Goal: Task Accomplishment & Management: Manage account settings

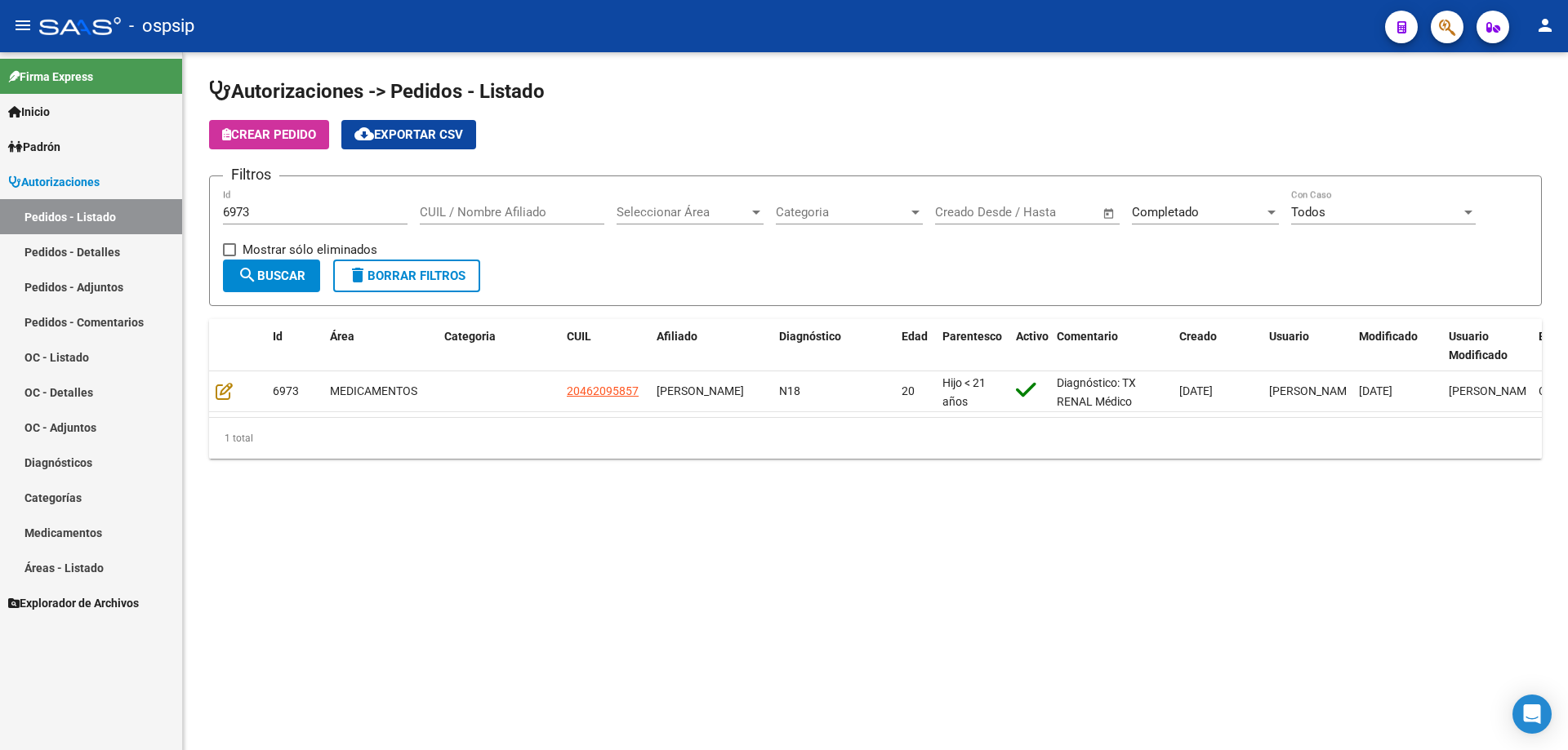
click at [450, 270] on span "delete Borrar Filtros" at bounding box center [407, 276] width 118 height 15
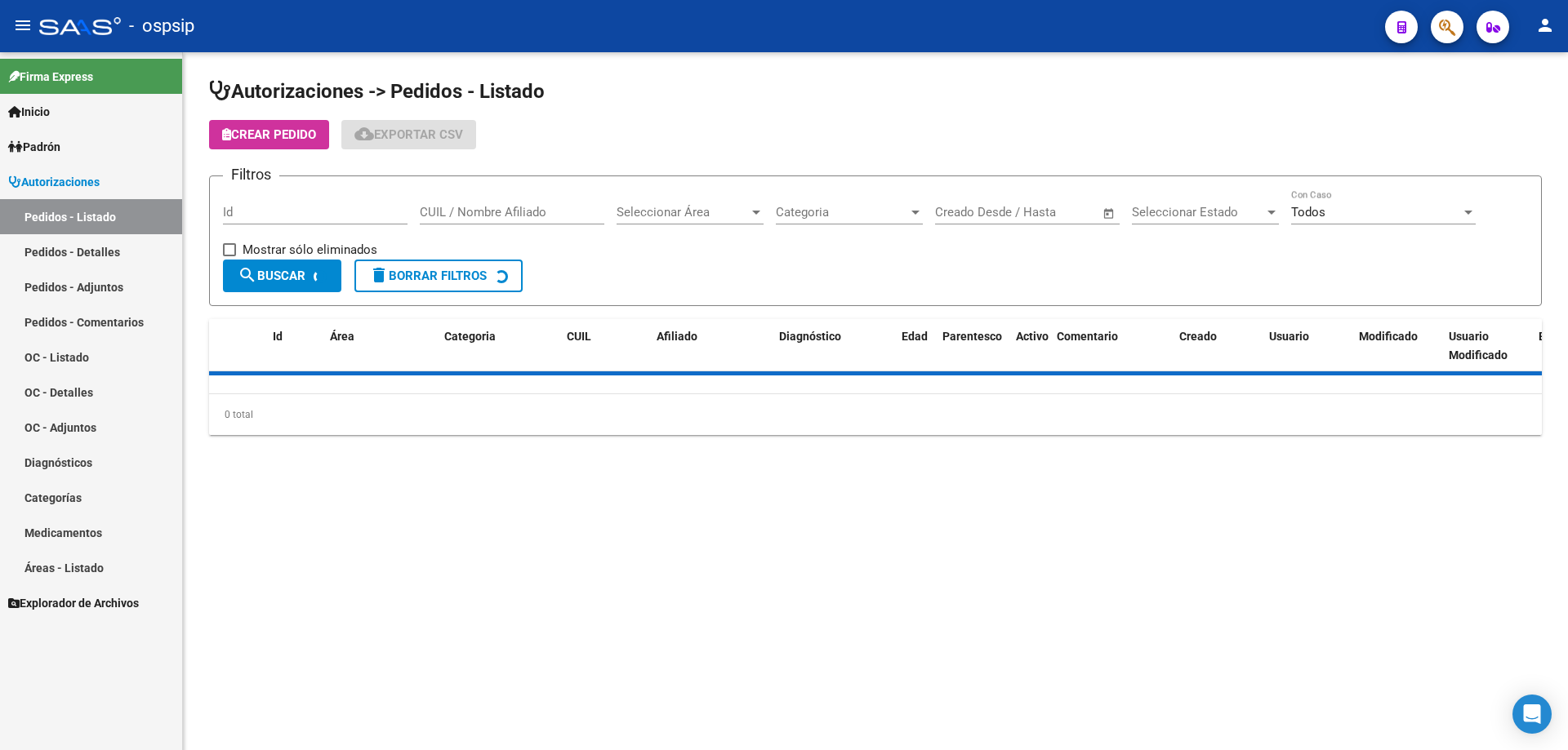
click at [1231, 217] on span "Seleccionar Estado" at bounding box center [1198, 212] width 132 height 15
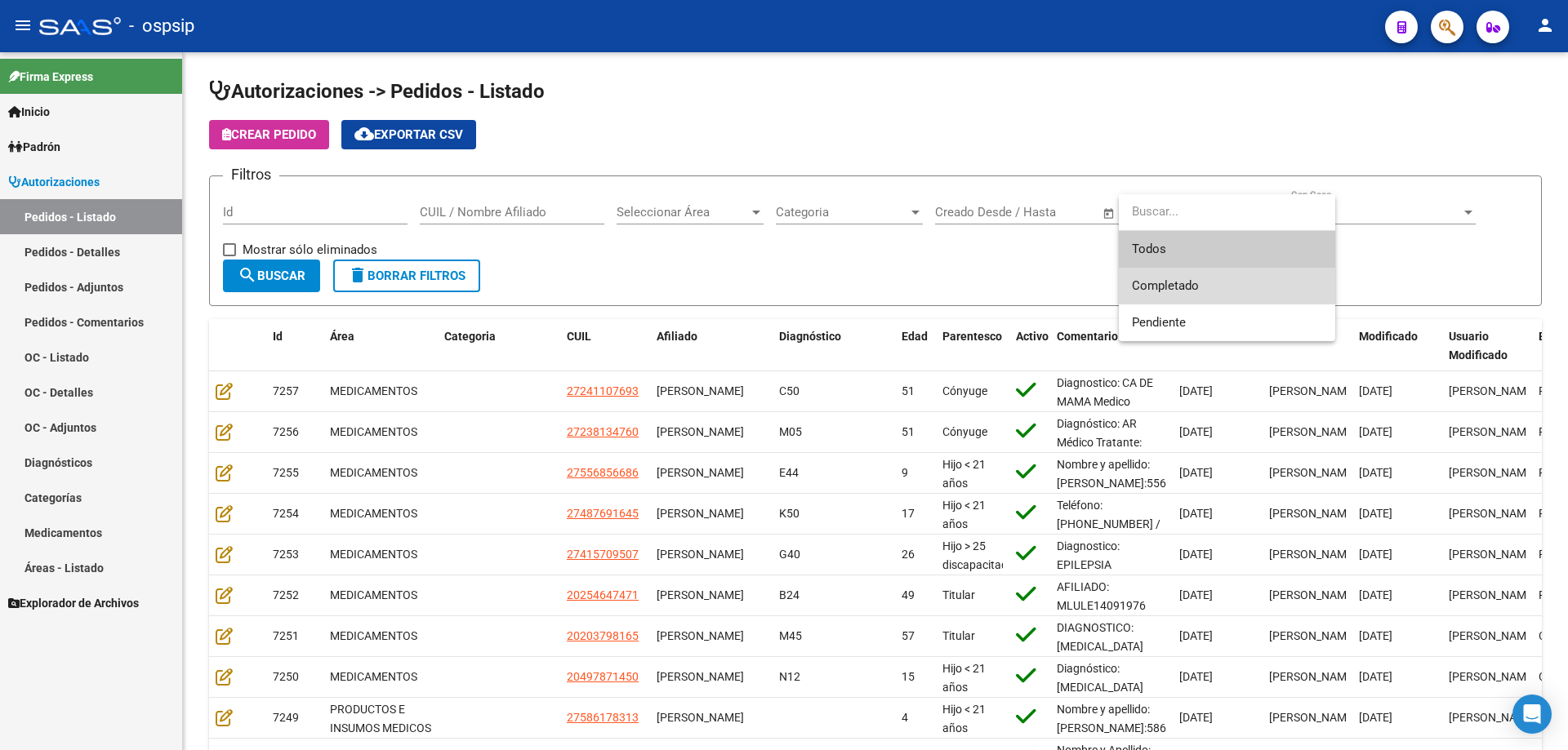
click at [1201, 275] on span "Completado" at bounding box center [1227, 286] width 190 height 37
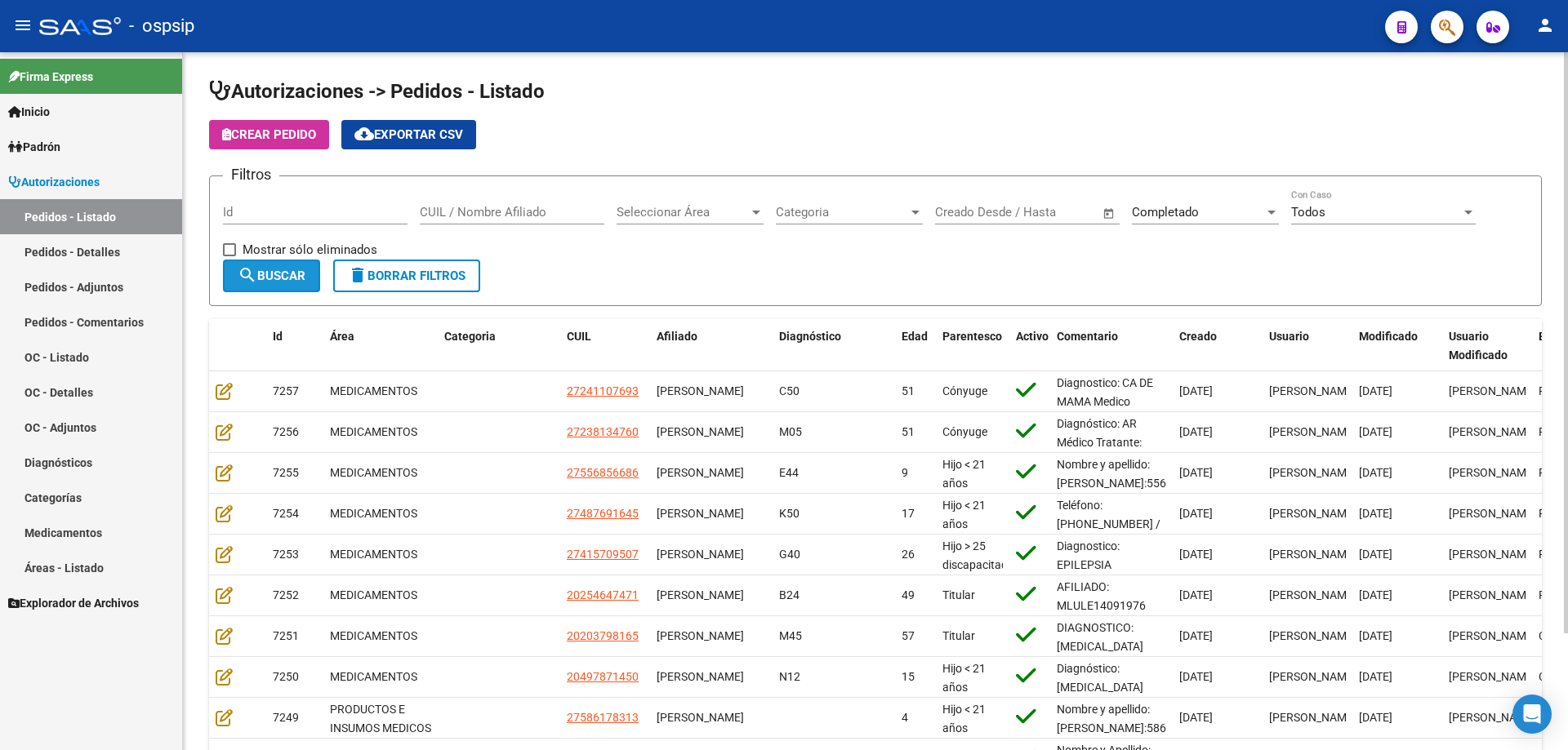
click at [284, 271] on span "search Buscar" at bounding box center [271, 276] width 68 height 15
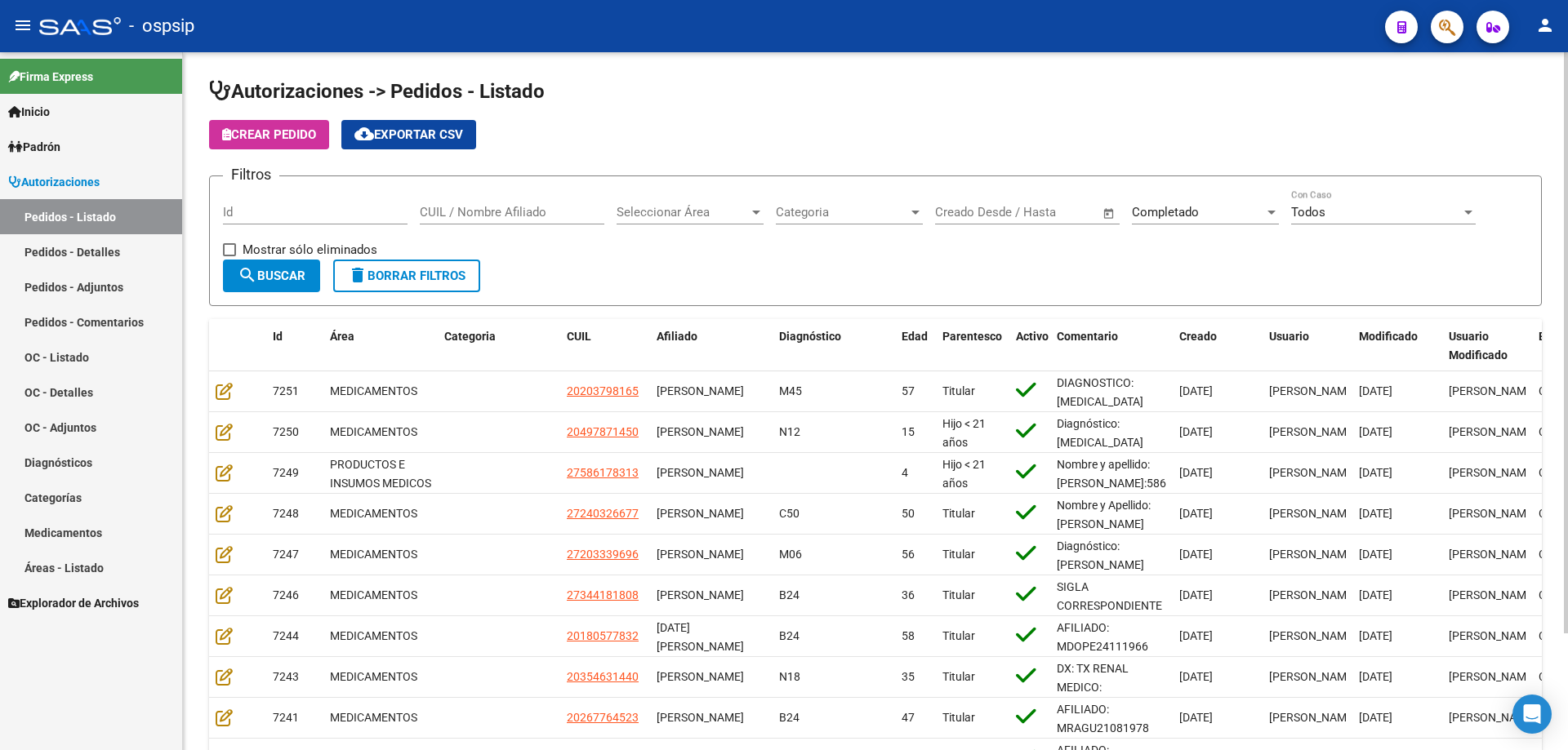
click at [295, 274] on span "search Buscar" at bounding box center [271, 276] width 68 height 15
click at [401, 144] on button "cloud_download Exportar CSV" at bounding box center [409, 135] width 135 height 29
click at [101, 251] on link "Pedidos - Detalles" at bounding box center [91, 252] width 182 height 35
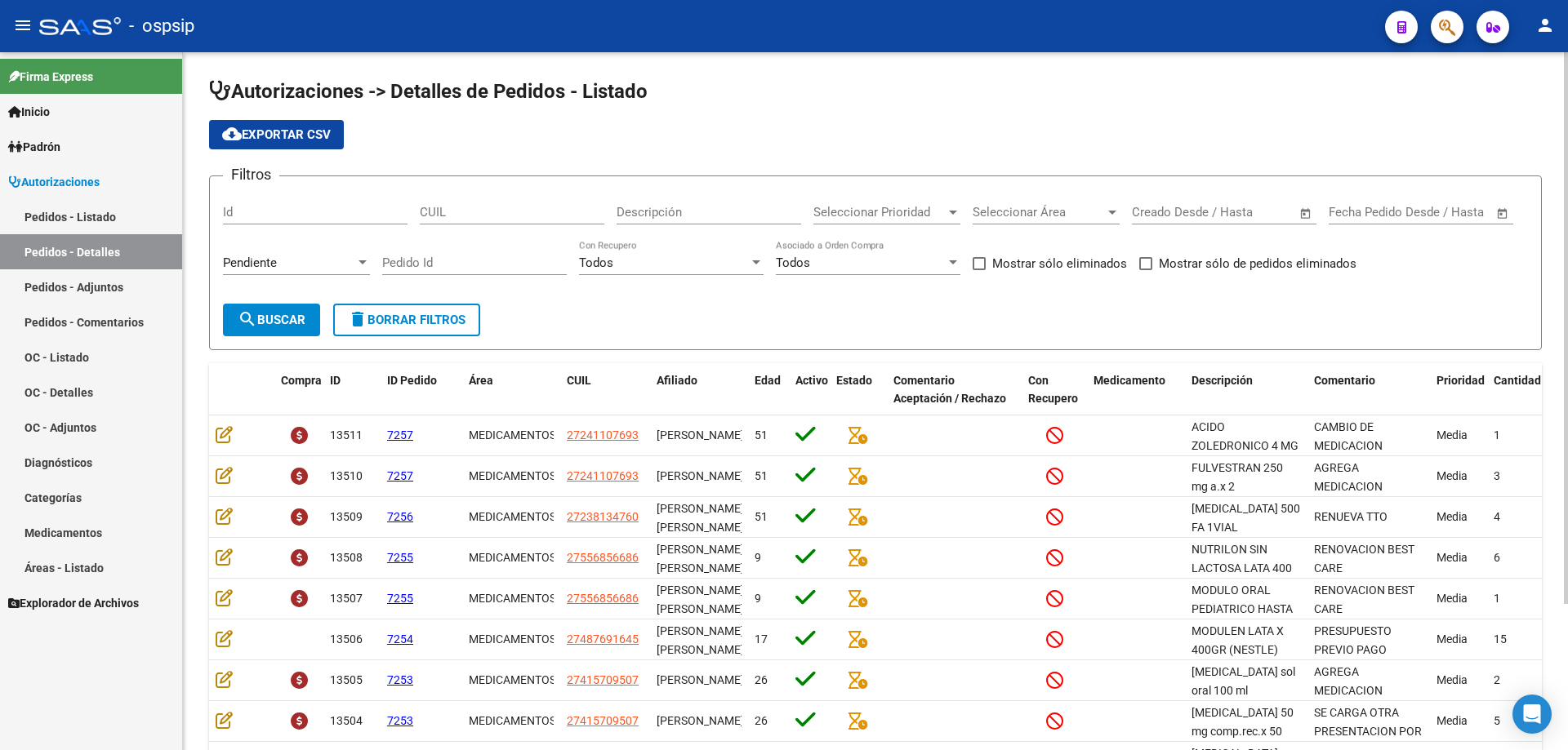
click at [250, 258] on span "Pendiente" at bounding box center [250, 263] width 54 height 15
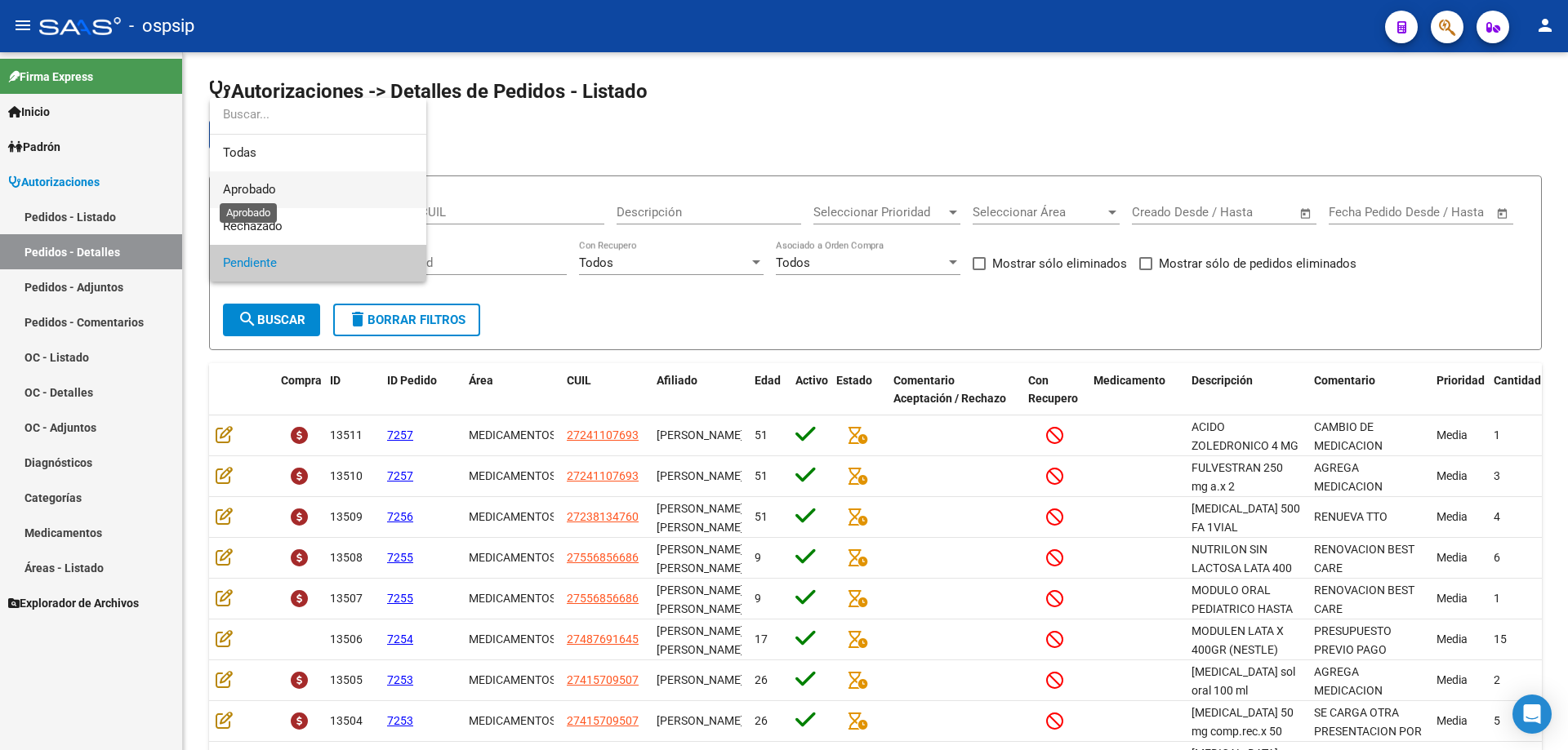
click at [257, 184] on span "Aprobado" at bounding box center [249, 190] width 53 height 15
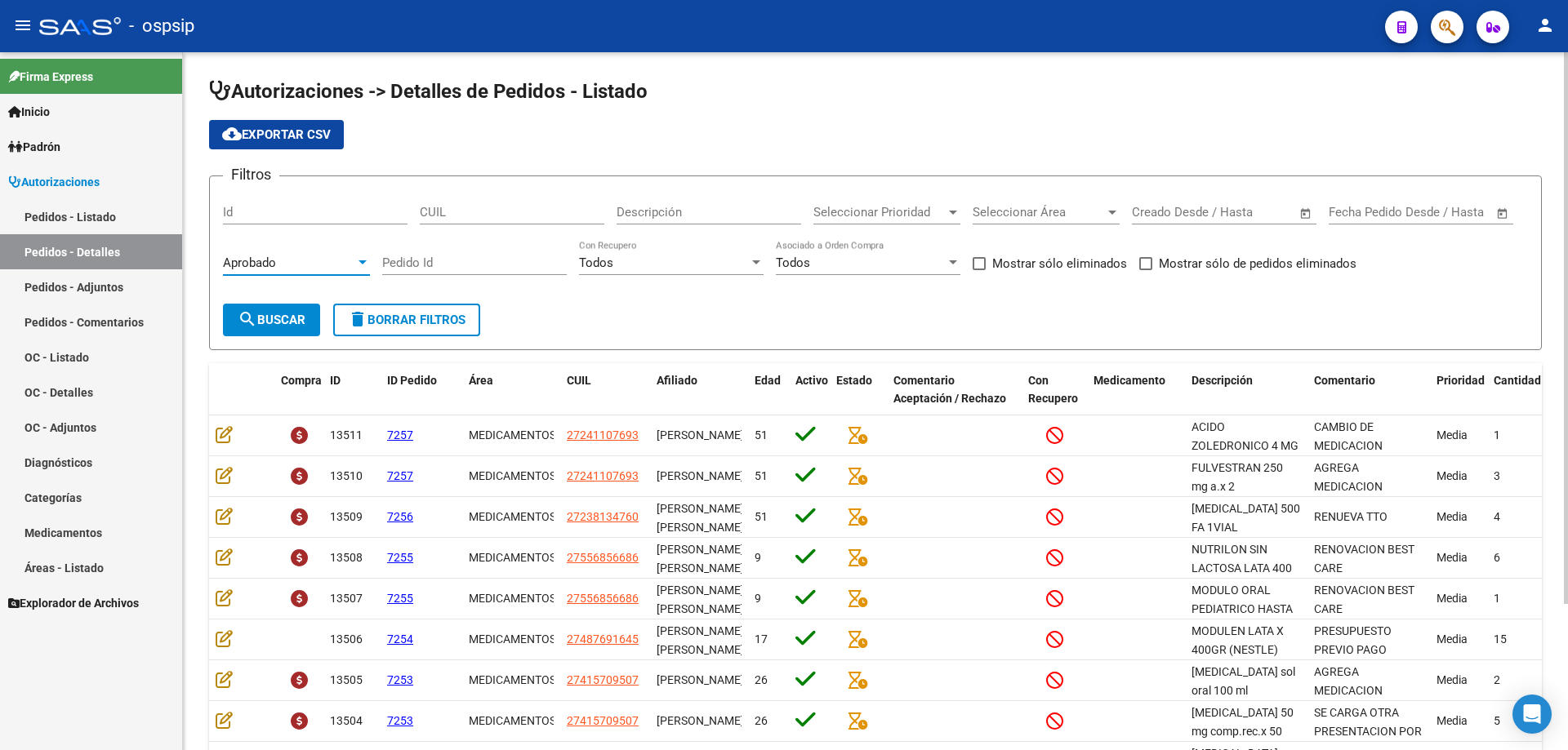
click at [251, 317] on mat-icon "search" at bounding box center [248, 319] width 20 height 20
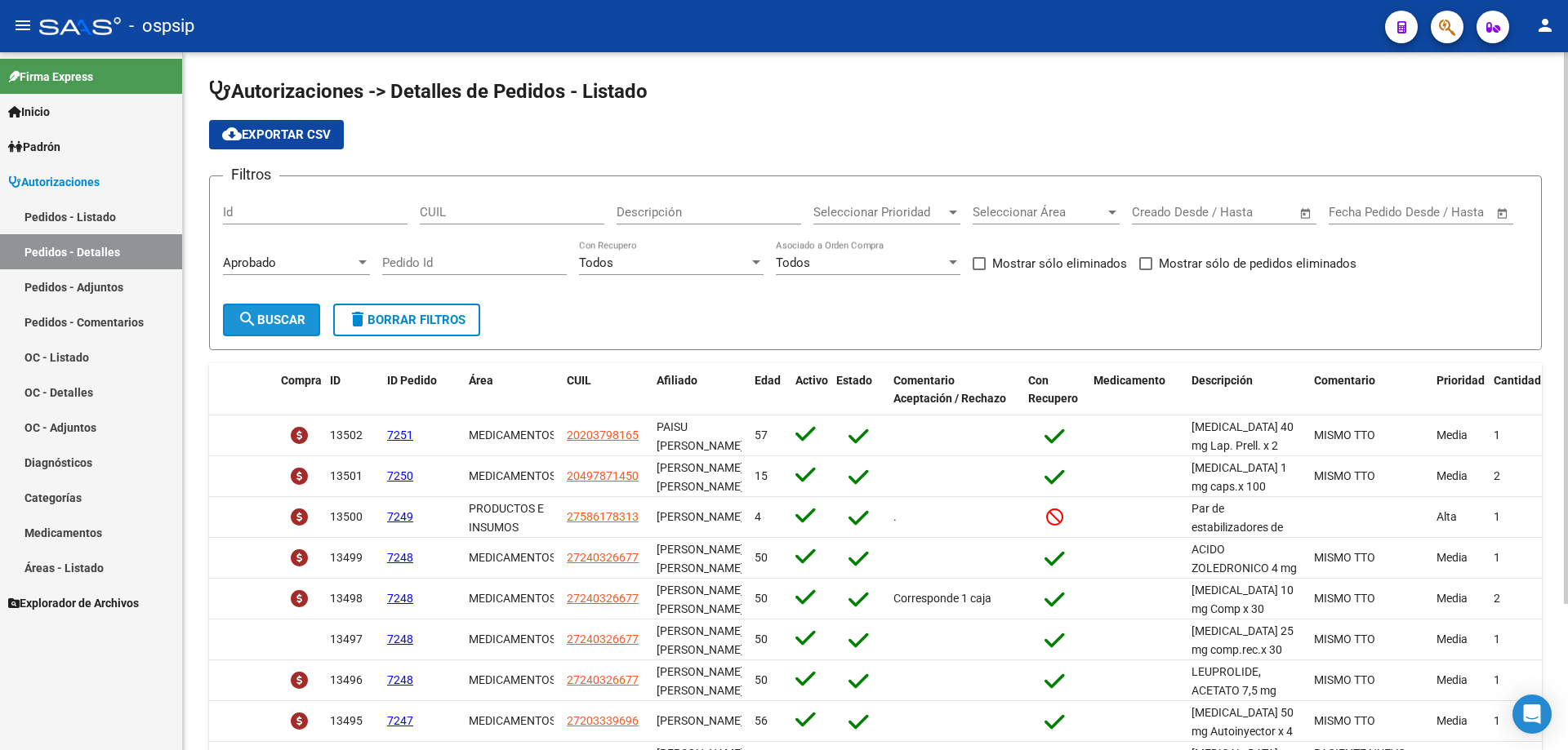
click at [251, 316] on mat-icon "search" at bounding box center [248, 319] width 20 height 20
click at [303, 134] on span "cloud_download Exportar CSV" at bounding box center [276, 135] width 109 height 15
click at [131, 217] on link "Pedidos - Listado" at bounding box center [91, 217] width 182 height 35
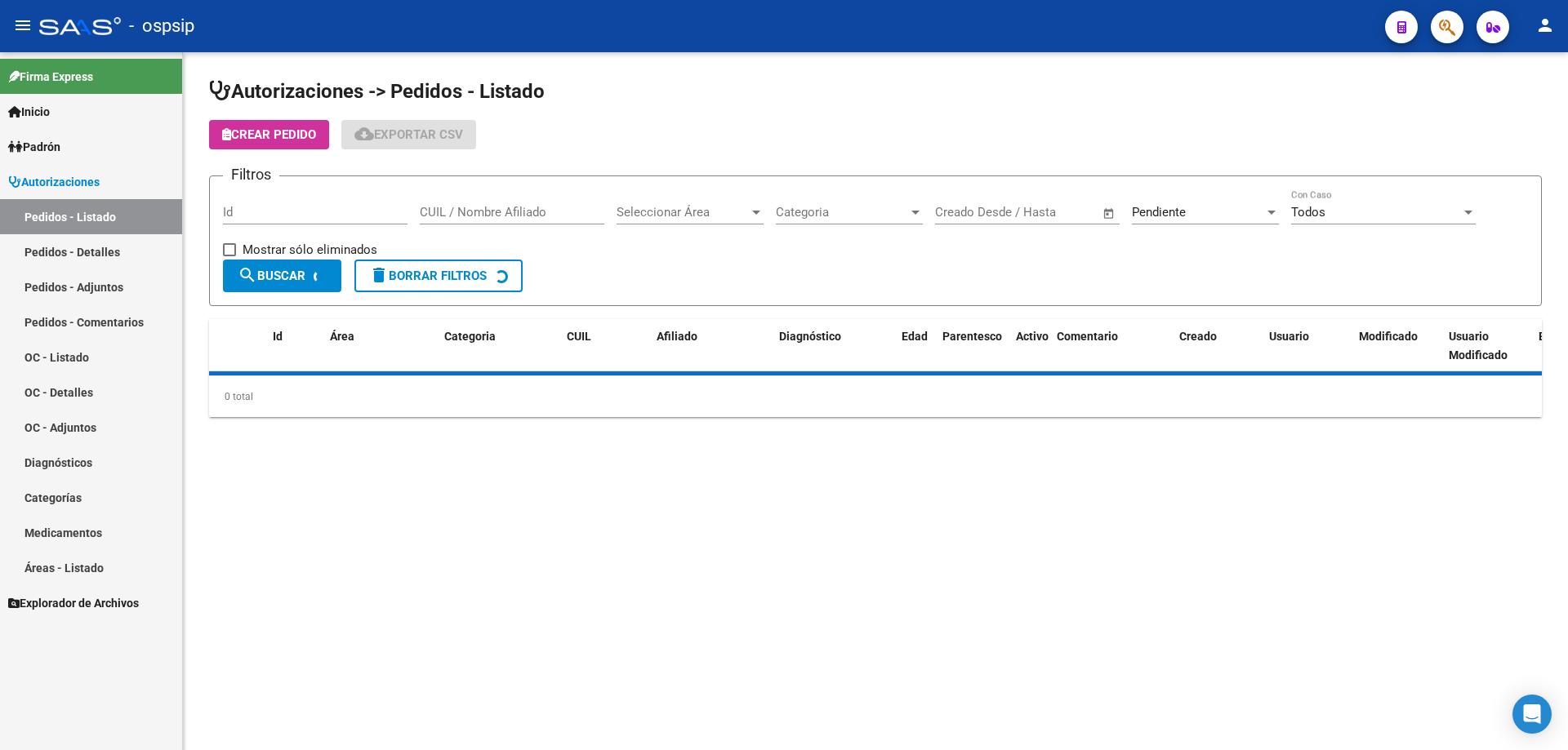
click at [1203, 210] on div "Pendiente" at bounding box center [1198, 212] width 132 height 15
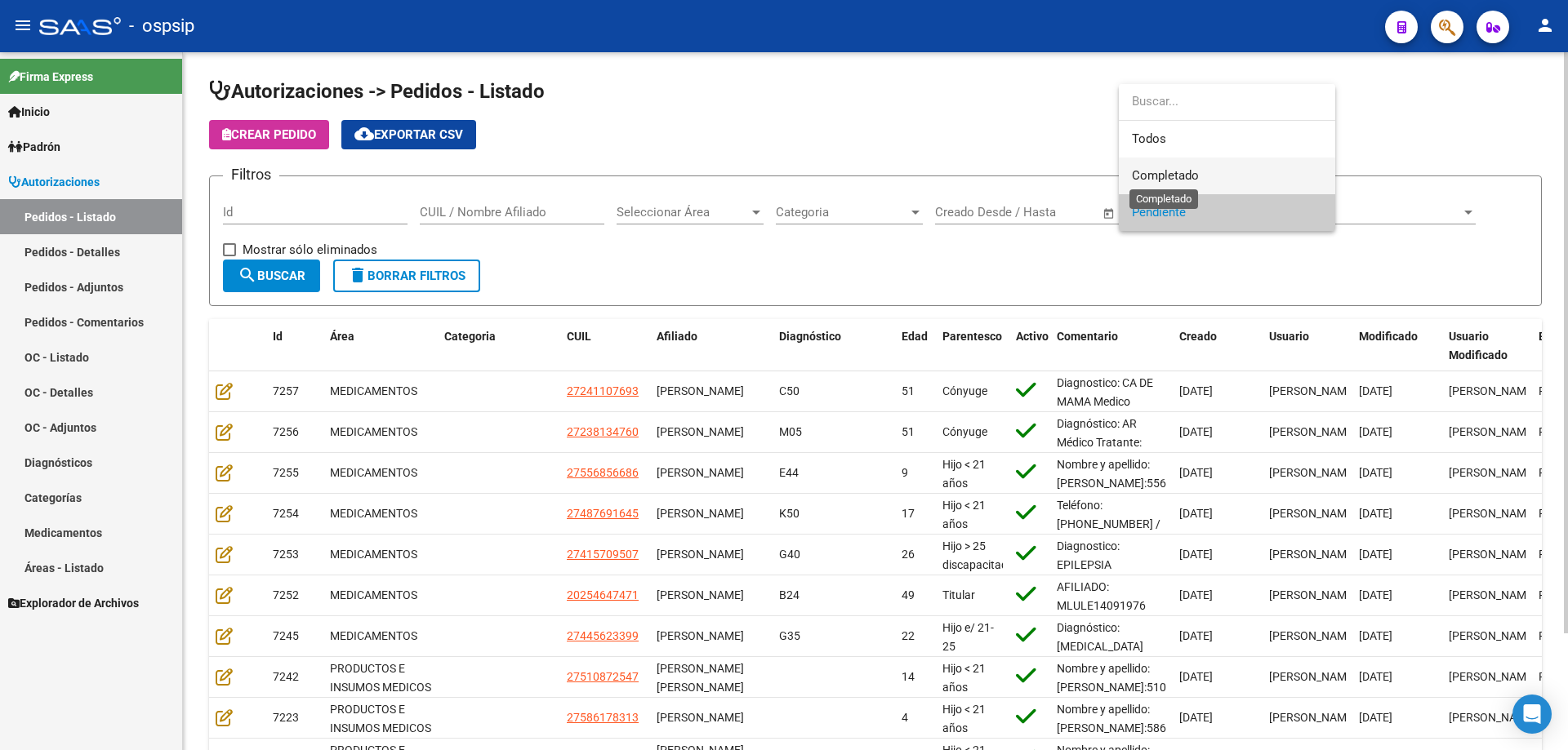
drag, startPoint x: 1198, startPoint y: 176, endPoint x: 575, endPoint y: 231, distance: 625.4
click at [1185, 176] on span "Completado" at bounding box center [1166, 176] width 67 height 15
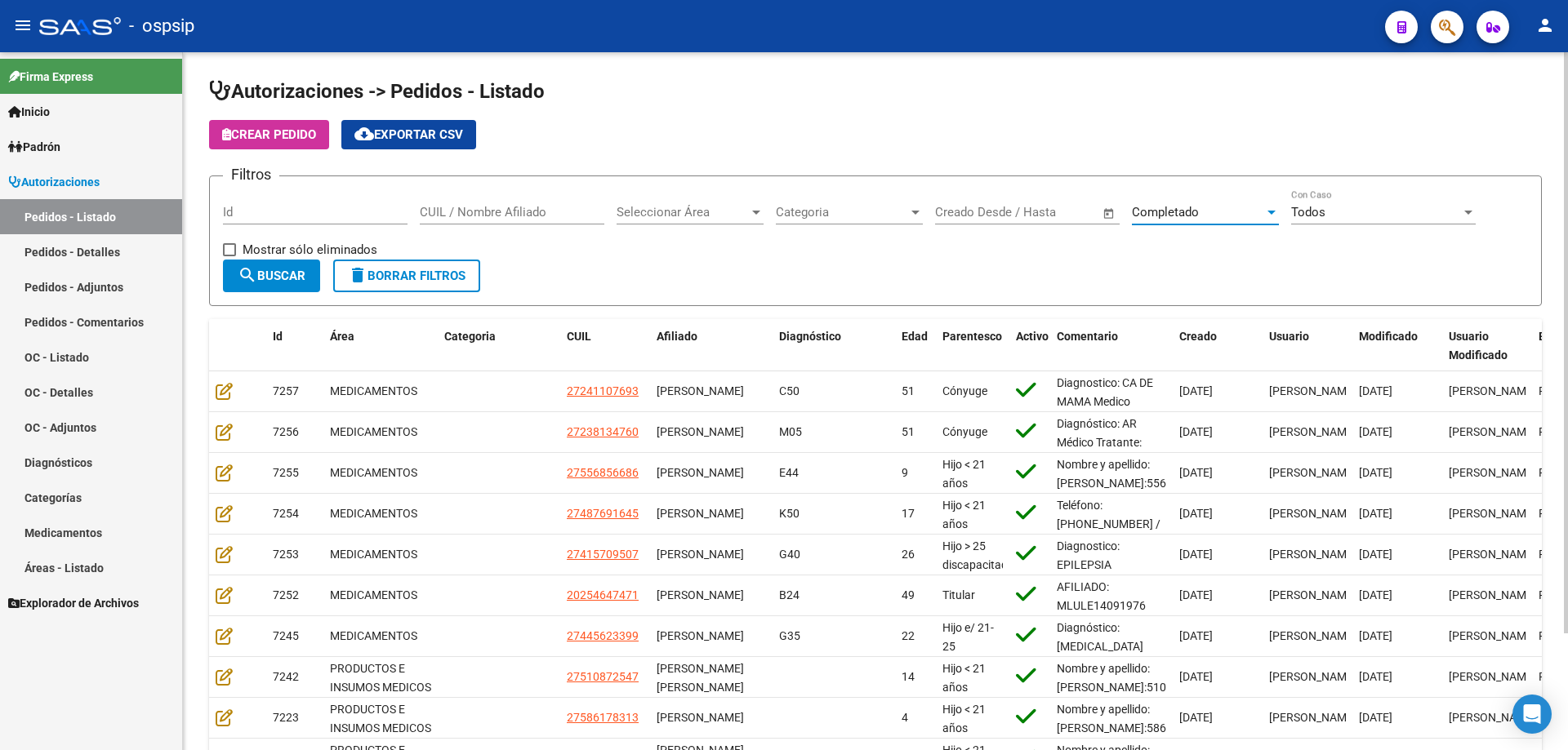
click at [361, 203] on div "Id" at bounding box center [316, 207] width 185 height 35
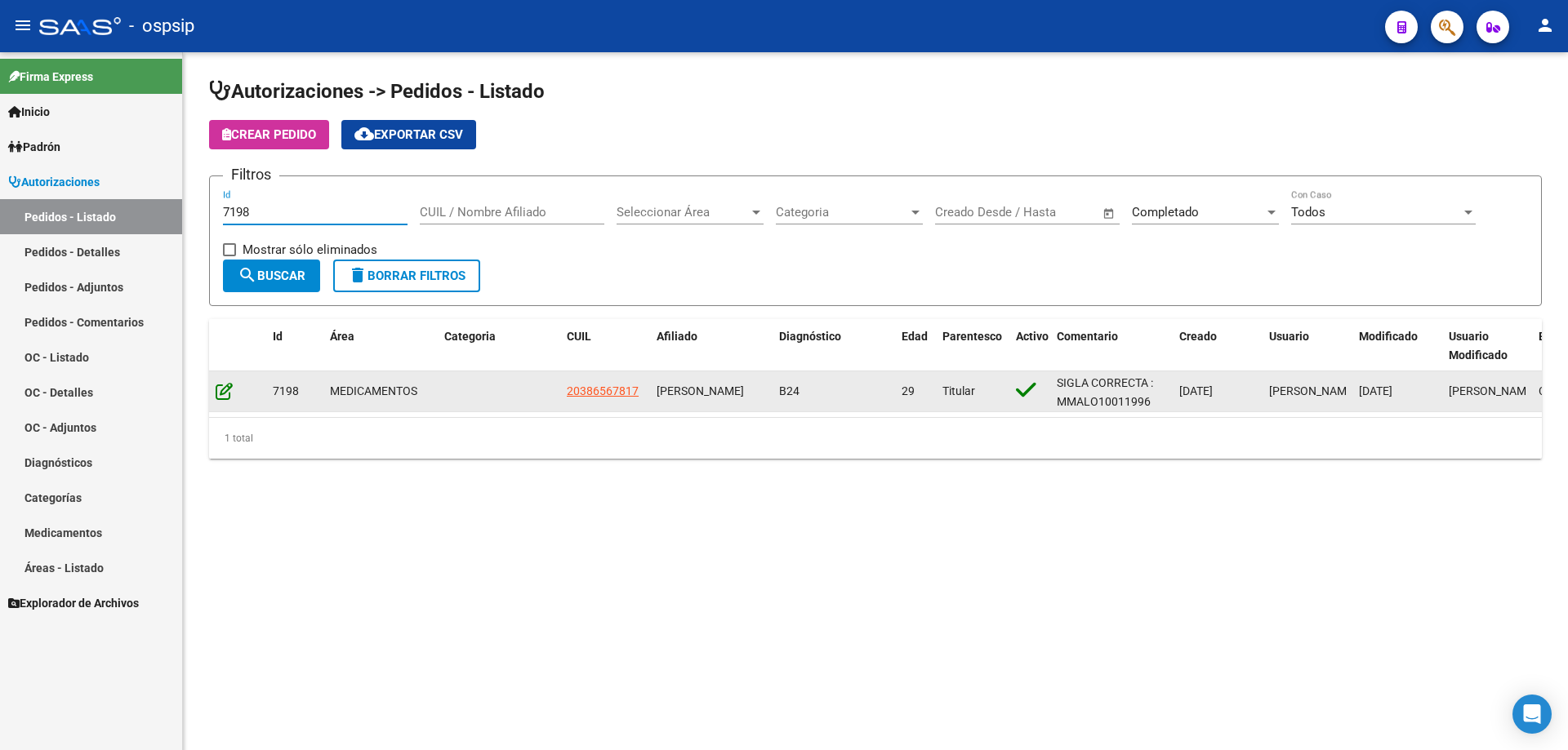
type input "7198"
click at [220, 386] on icon at bounding box center [224, 391] width 17 height 18
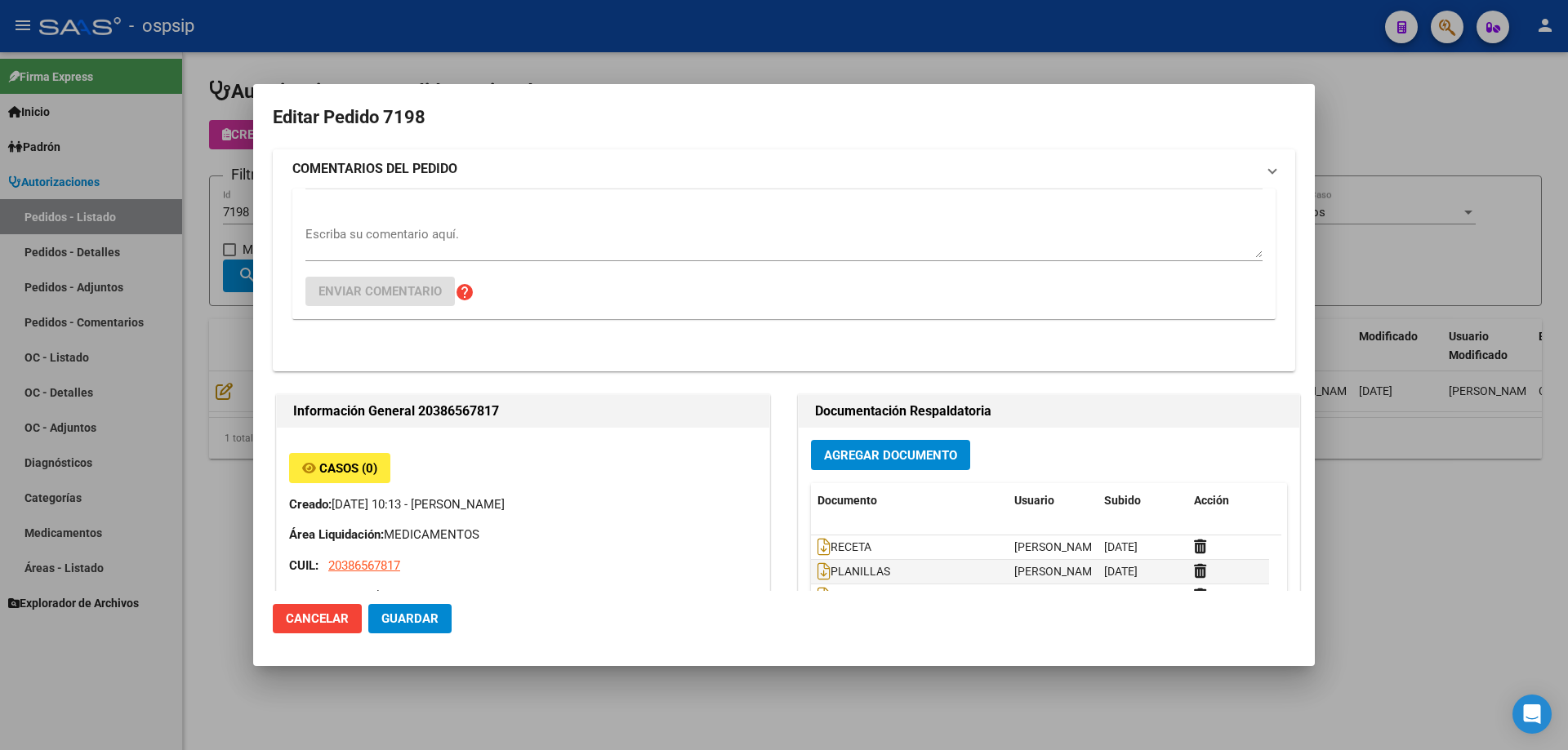
type input "Capital Federal, DEBOTO, [PERSON_NAME] 5408"
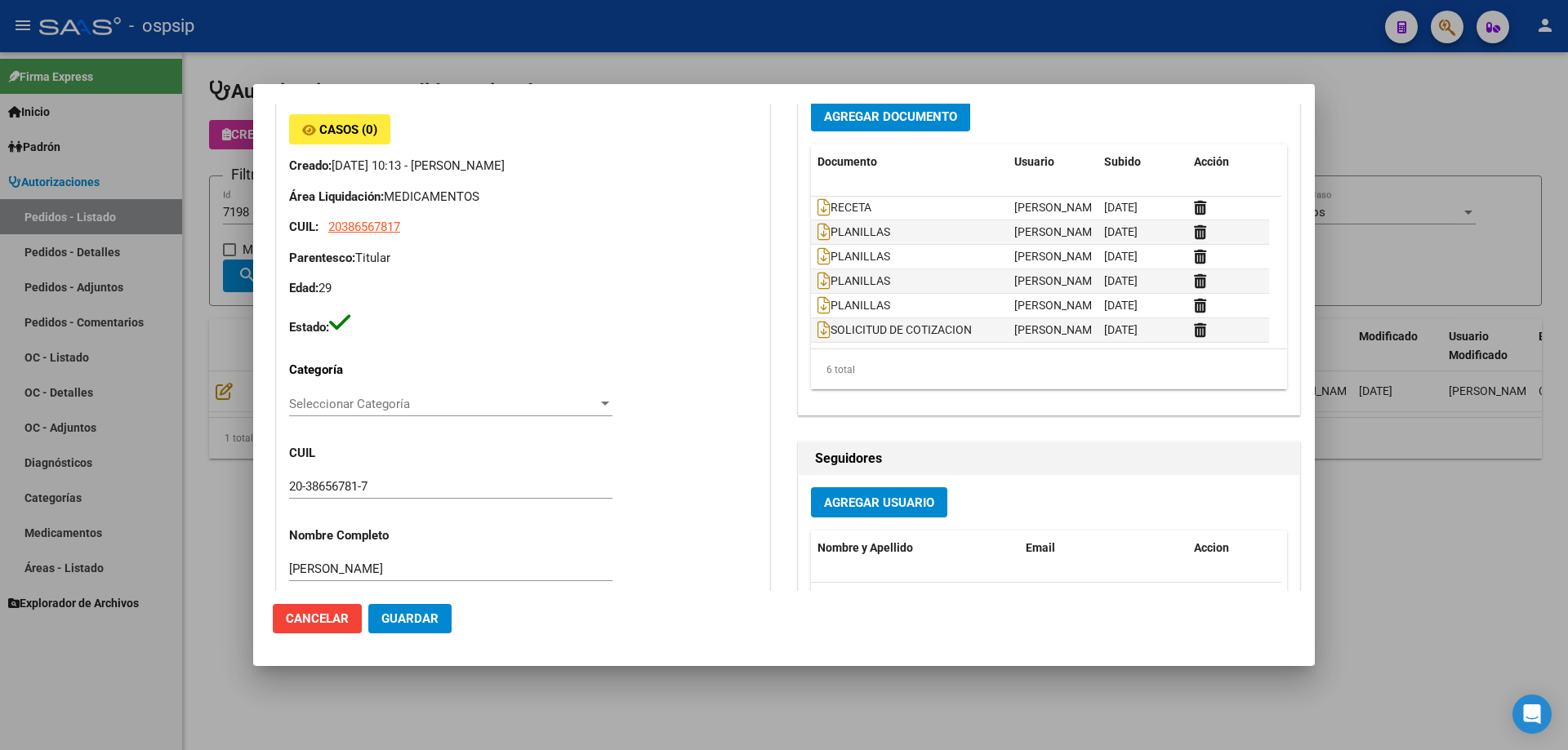
scroll to position [163, 0]
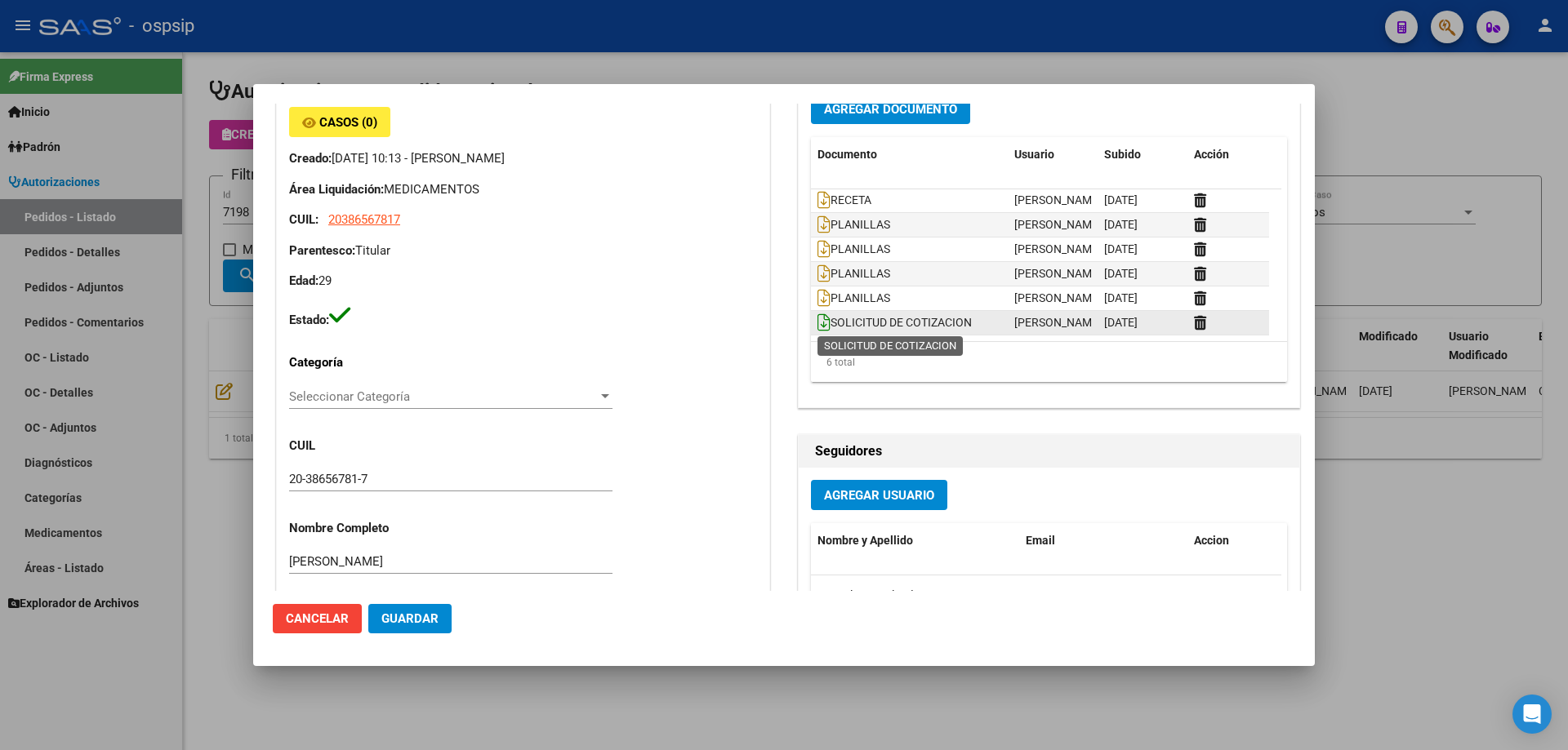
click at [819, 320] on icon at bounding box center [824, 323] width 13 height 18
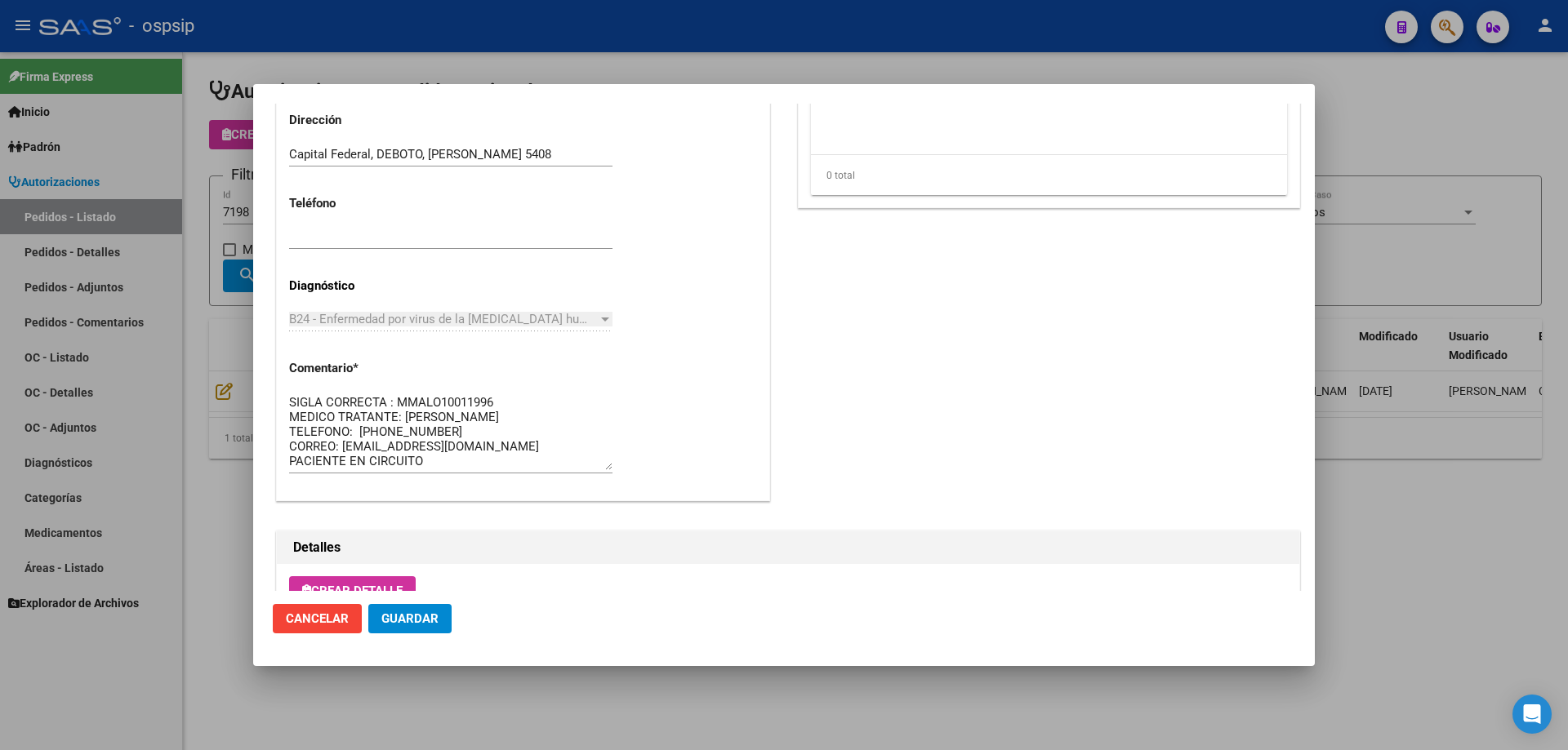
scroll to position [734, 0]
drag, startPoint x: 169, startPoint y: 286, endPoint x: 185, endPoint y: 276, distance: 18.9
click at [169, 284] on div at bounding box center [784, 375] width 1568 height 750
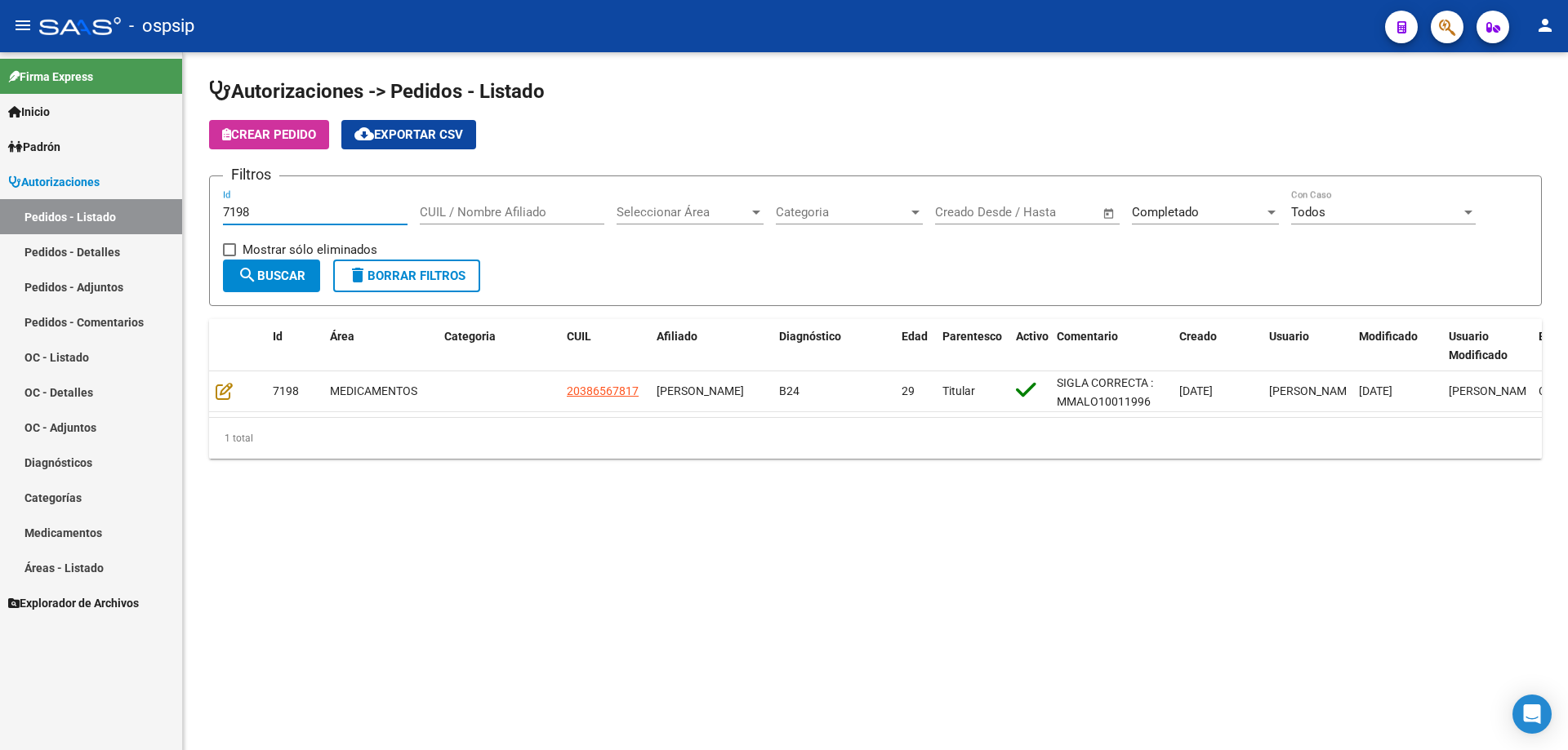
drag, startPoint x: 275, startPoint y: 210, endPoint x: 25, endPoint y: 200, distance: 250.2
click at [31, 200] on mat-sidenav-container "Firma Express Inicio Calendario SSS Instructivos Contacto OS Padrón Afiliados E…" at bounding box center [784, 401] width 1568 height 698
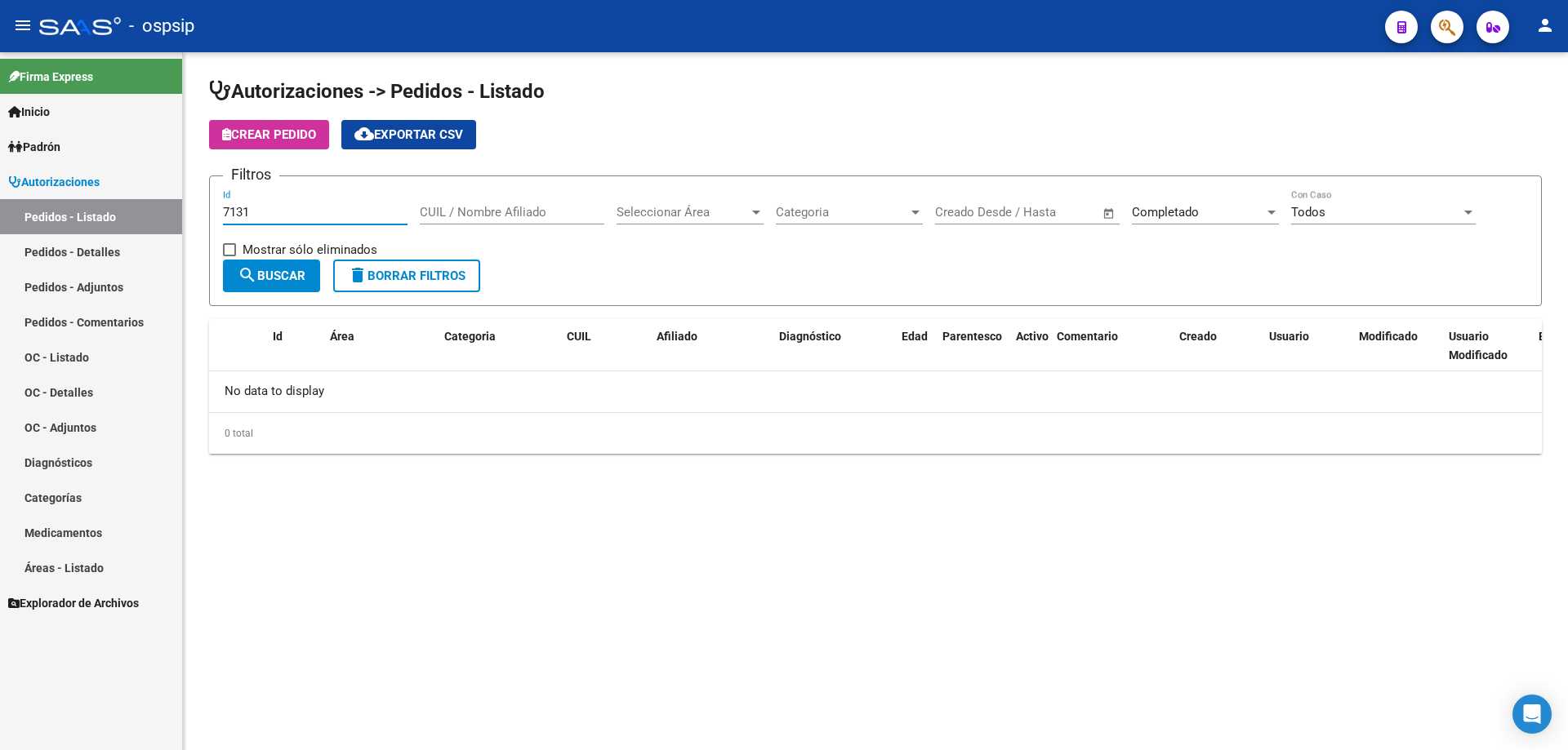
type input "7131"
click at [1199, 210] on div "Completado" at bounding box center [1198, 212] width 132 height 15
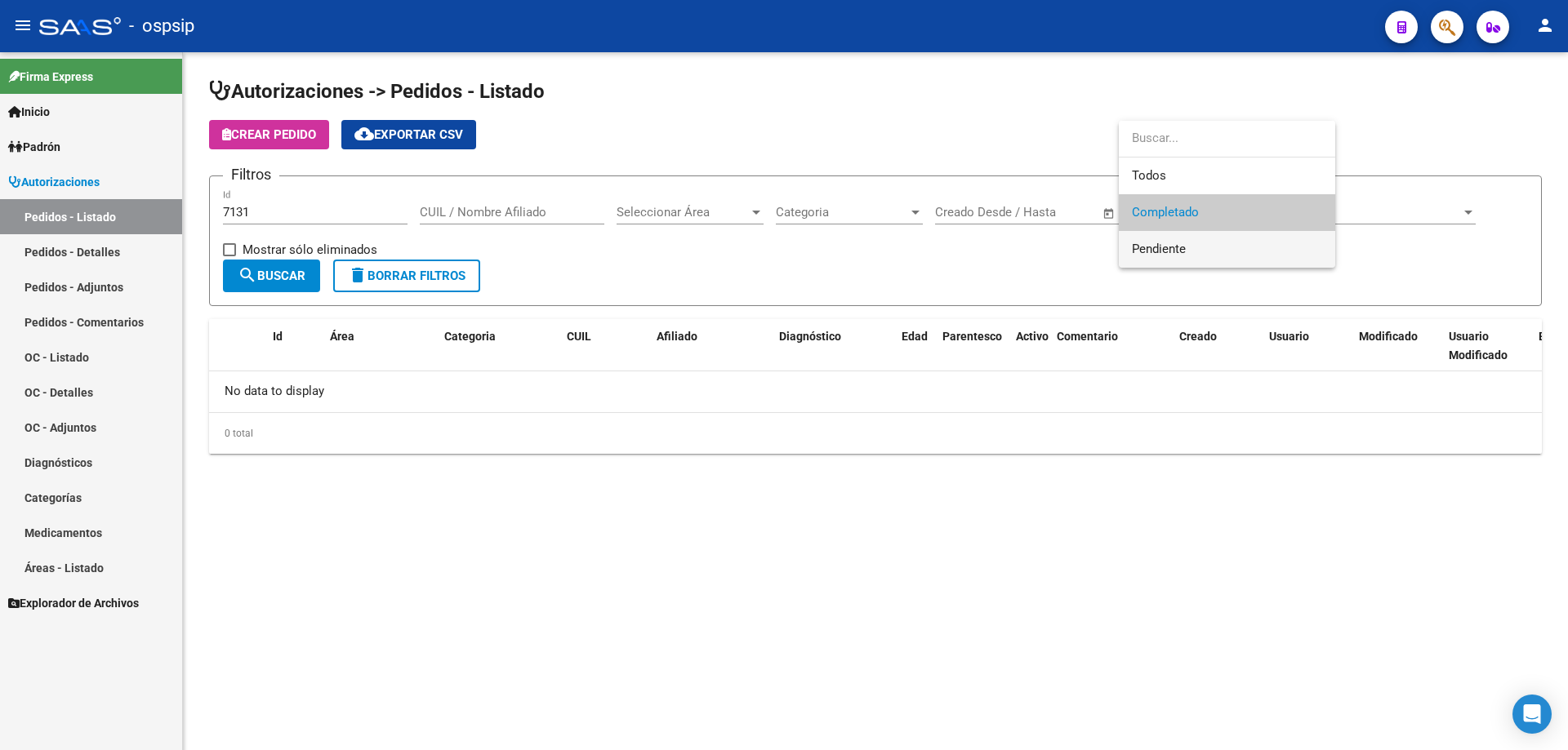
click at [1148, 259] on span "Pendiente" at bounding box center [1227, 249] width 190 height 37
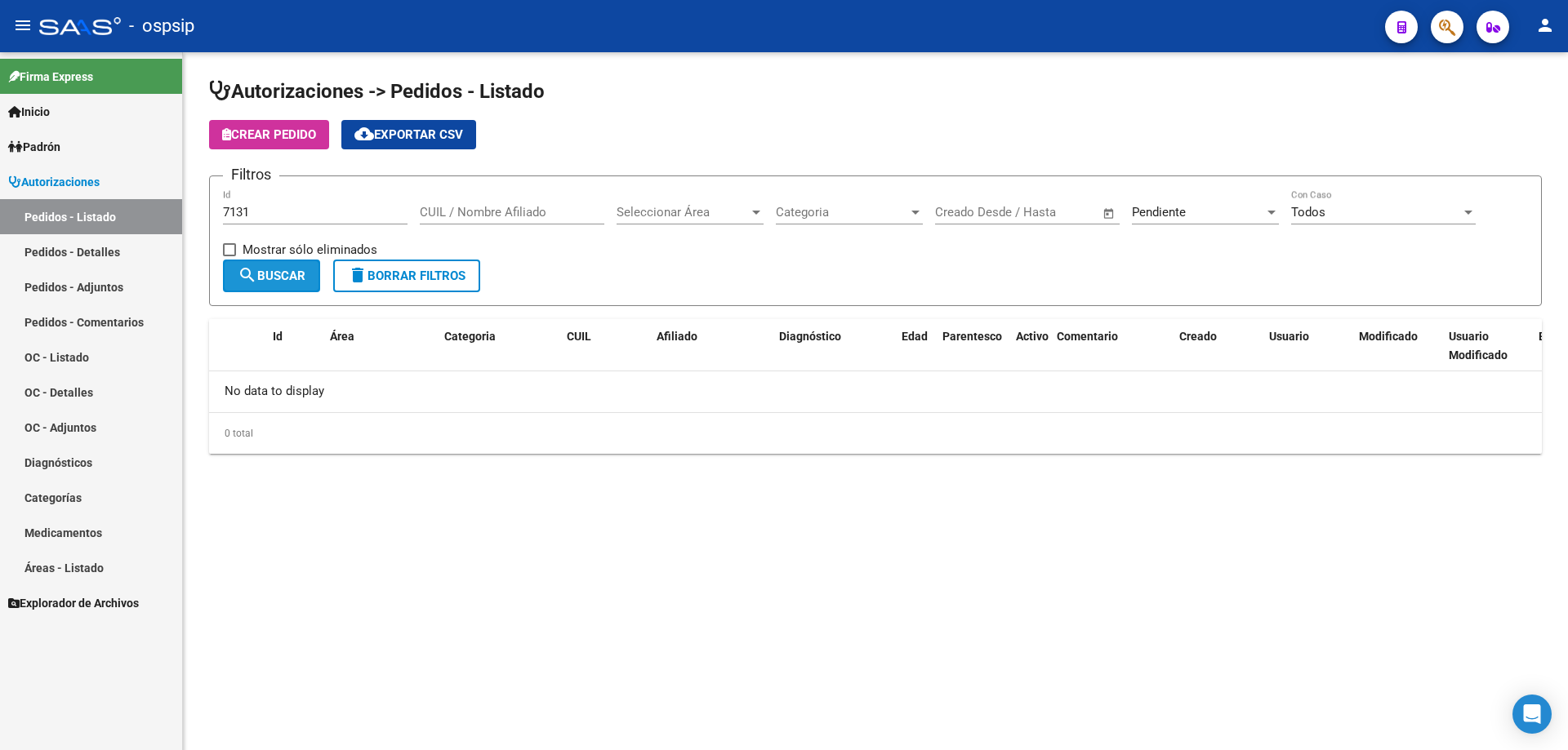
click at [304, 280] on span "search Buscar" at bounding box center [271, 276] width 68 height 15
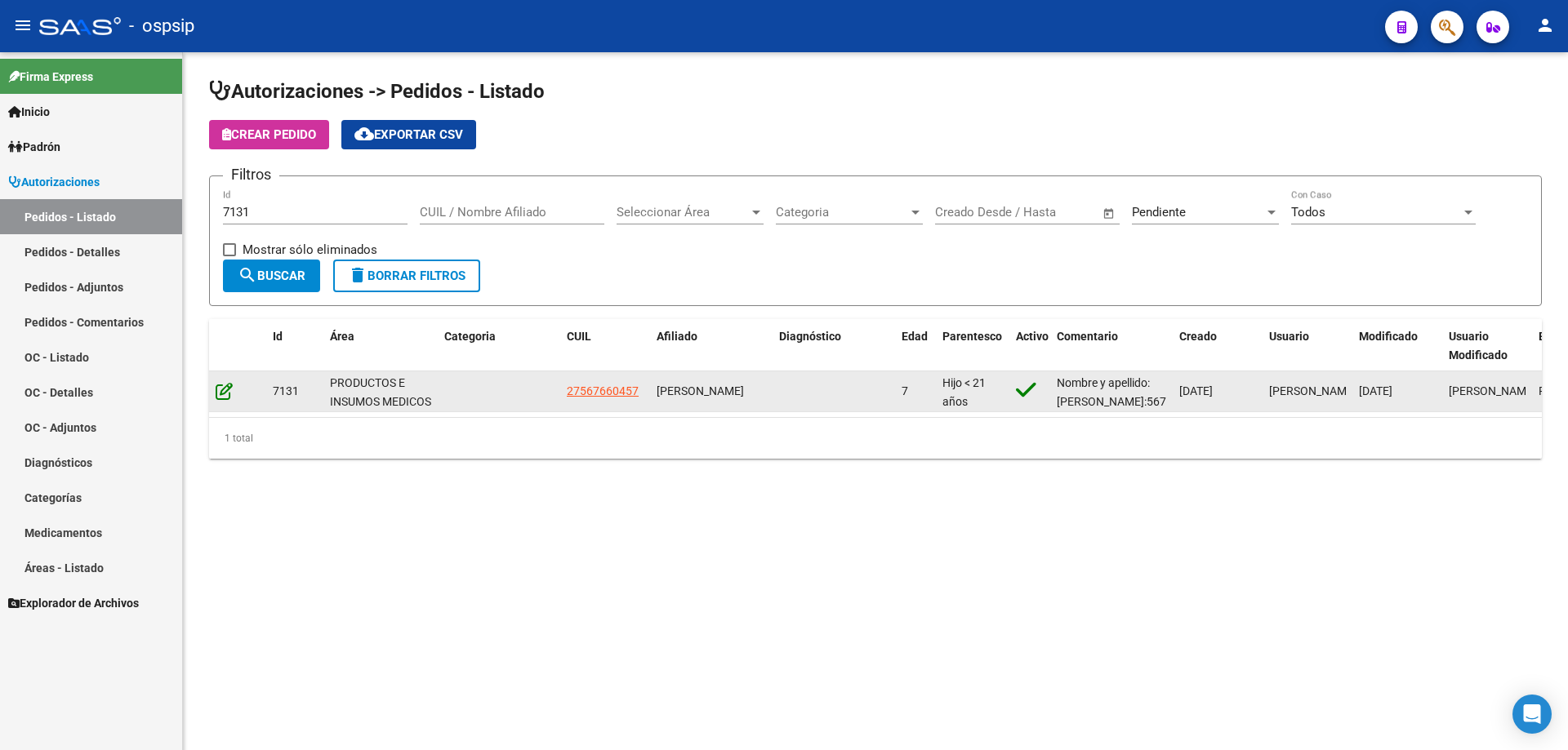
click at [229, 392] on icon at bounding box center [224, 391] width 17 height 18
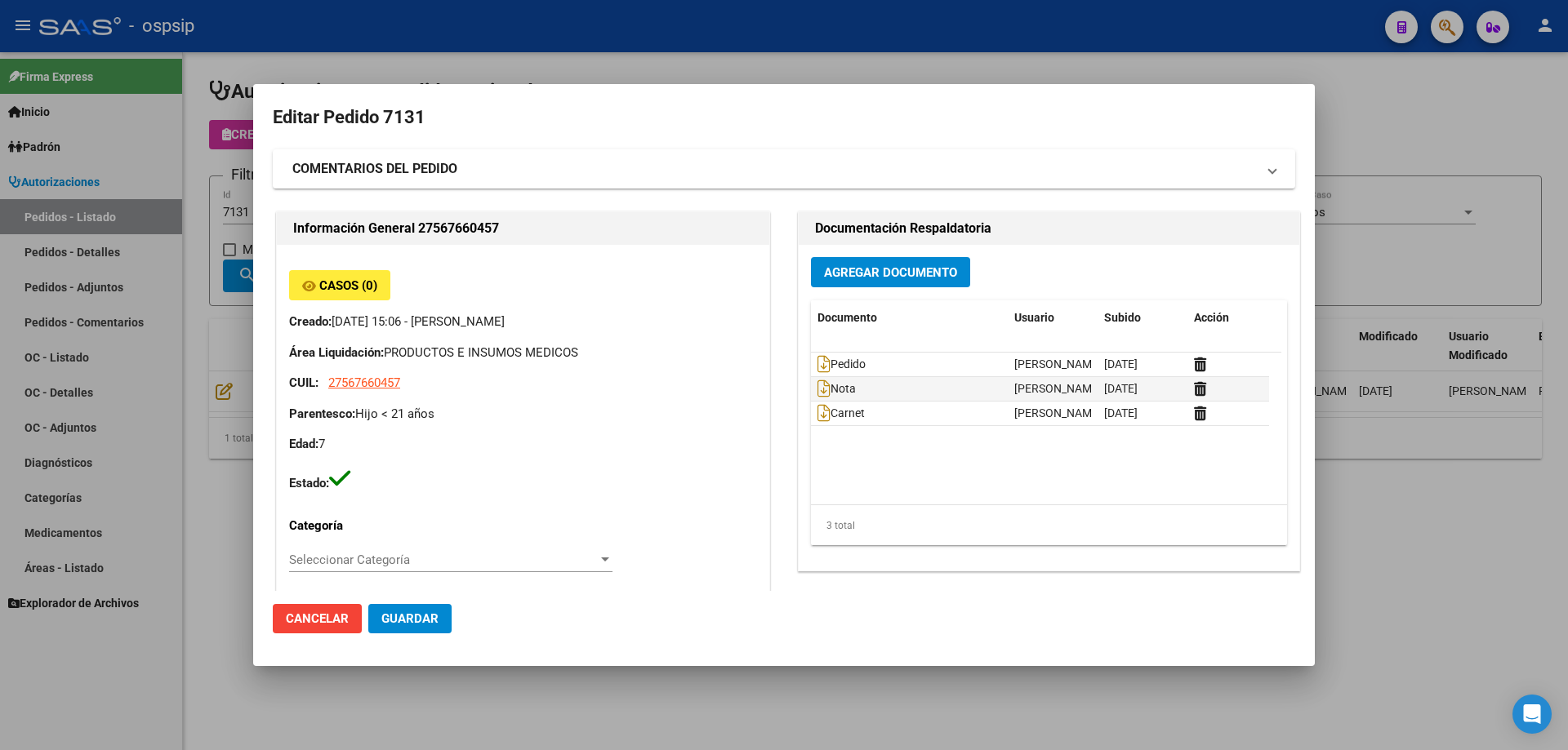
type input "Catamarca, [GEOGRAPHIC_DATA], CASA 19"
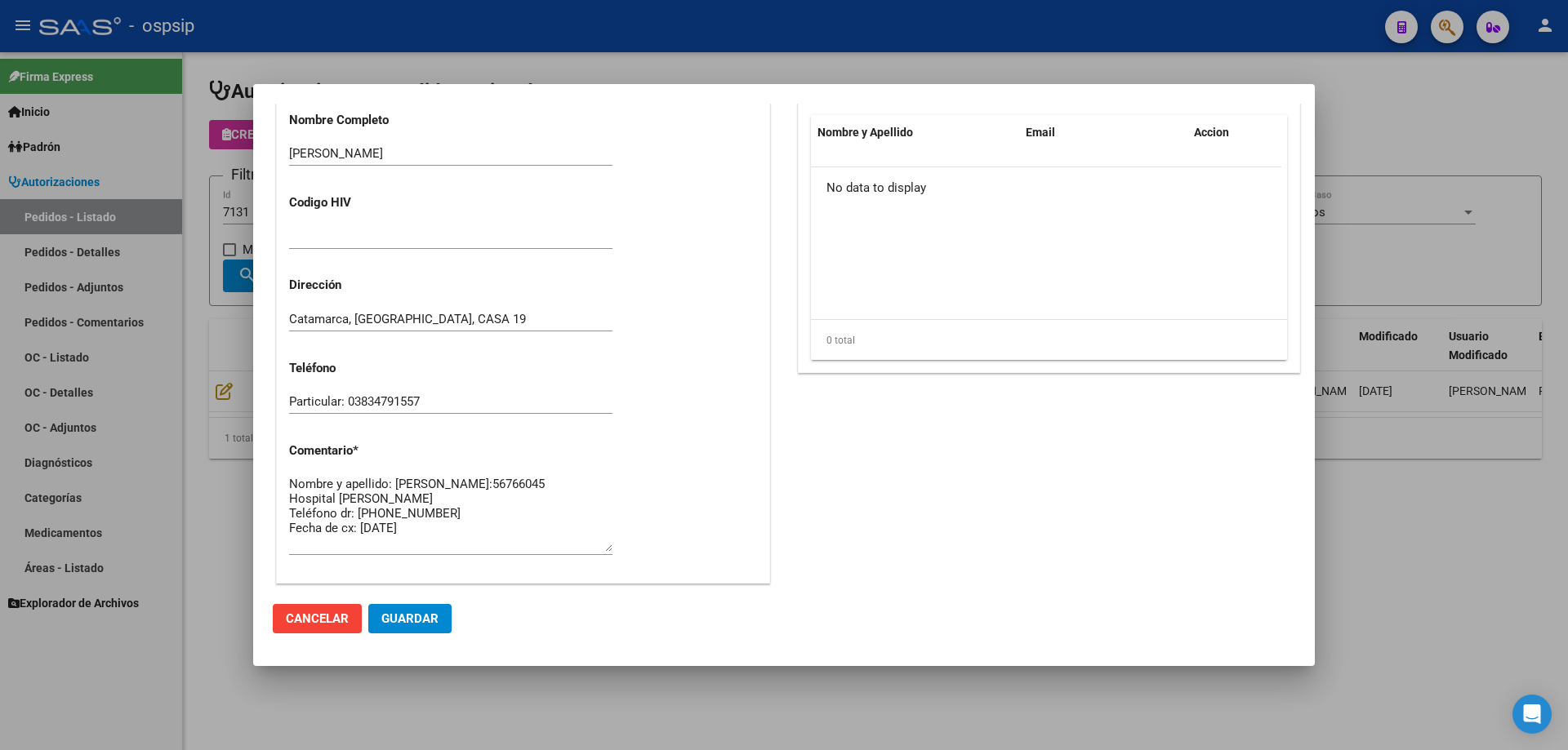
scroll to position [570, 0]
